Goal: Obtain resource: Obtain resource

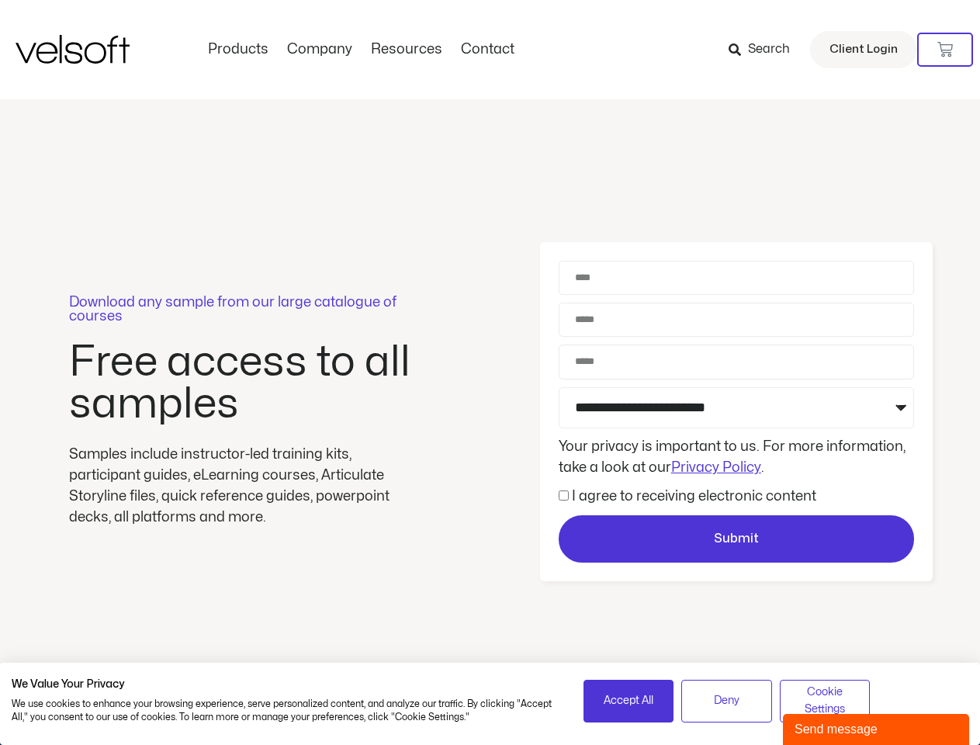
click at [490, 372] on div "Download any sample from our large catalogue of courses Free access to all samp…" at bounding box center [490, 411] width 980 height 625
click at [945, 50] on icon at bounding box center [945, 50] width 16 height 16
click at [629, 701] on span "Accept All" at bounding box center [629, 700] width 50 height 17
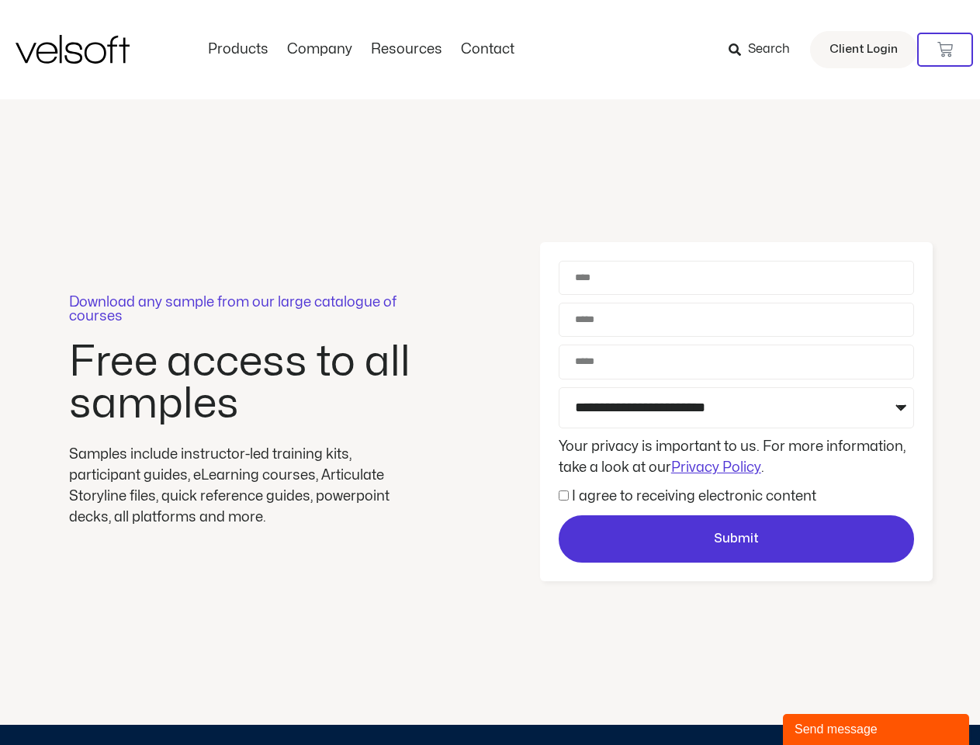
click at [726, 701] on div "Download any sample from our large catalogue of courses Free access to all samp…" at bounding box center [490, 411] width 980 height 625
click at [825, 701] on div "Download any sample from our large catalogue of courses Free access to all samp…" at bounding box center [490, 411] width 980 height 625
click at [876, 729] on div "Send message" at bounding box center [876, 729] width 163 height 19
